Goal: Check status

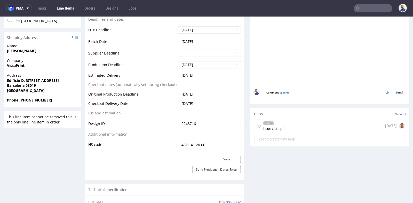
scroll to position [4, 0]
drag, startPoint x: 0, startPoint y: 0, endPoint x: 368, endPoint y: 9, distance: 367.9
click at [368, 9] on input "text" at bounding box center [373, 8] width 39 height 8
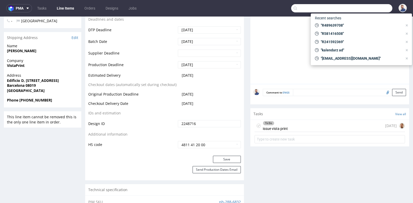
paste input "R612437550"
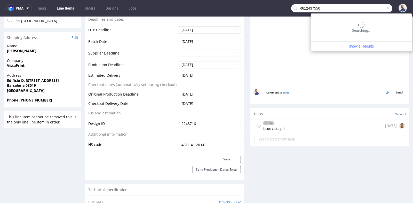
type input "R612437550"
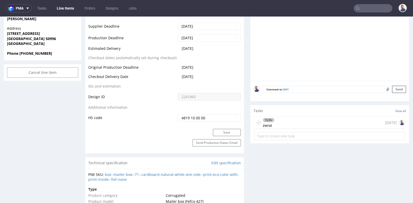
scroll to position [241, 0]
